Goal: Complete application form: Complete application form

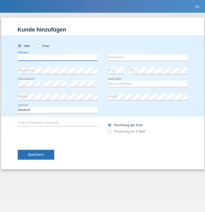
click at [58, 57] on input "text" at bounding box center [58, 57] width 80 height 6
type input "Belhani"
click at [148, 57] on input "text" at bounding box center [148, 57] width 80 height 6
type input "Moktar"
select select "FR"
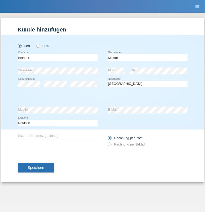
select select "C"
select select "17"
select select "05"
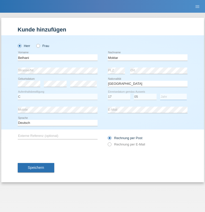
select select "2017"
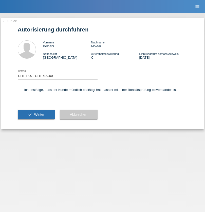
select select "1"
checkbox input "true"
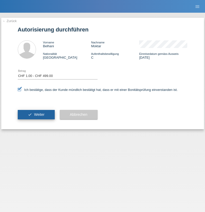
click at [36, 114] on span "Weiter" at bounding box center [39, 114] width 10 height 4
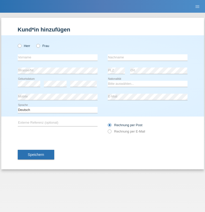
radio input "true"
click at [58, 57] on input "text" at bounding box center [58, 57] width 80 height 6
type input "[PERSON_NAME]"
click at [148, 57] on input "text" at bounding box center [148, 57] width 80 height 6
type input "Papa"
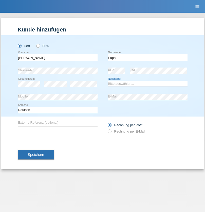
select select "CH"
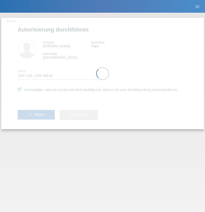
select select "1"
